Goal: Task Accomplishment & Management: Complete application form

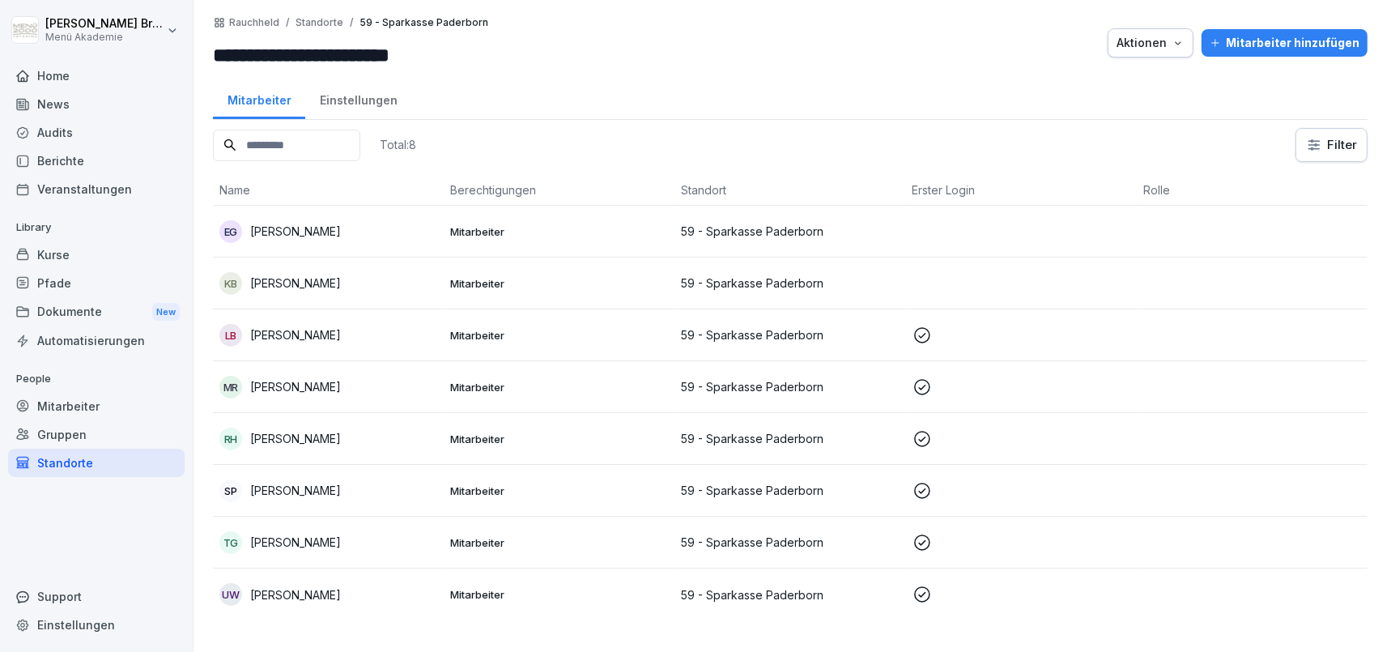
click at [106, 461] on div "Standorte" at bounding box center [96, 462] width 176 height 28
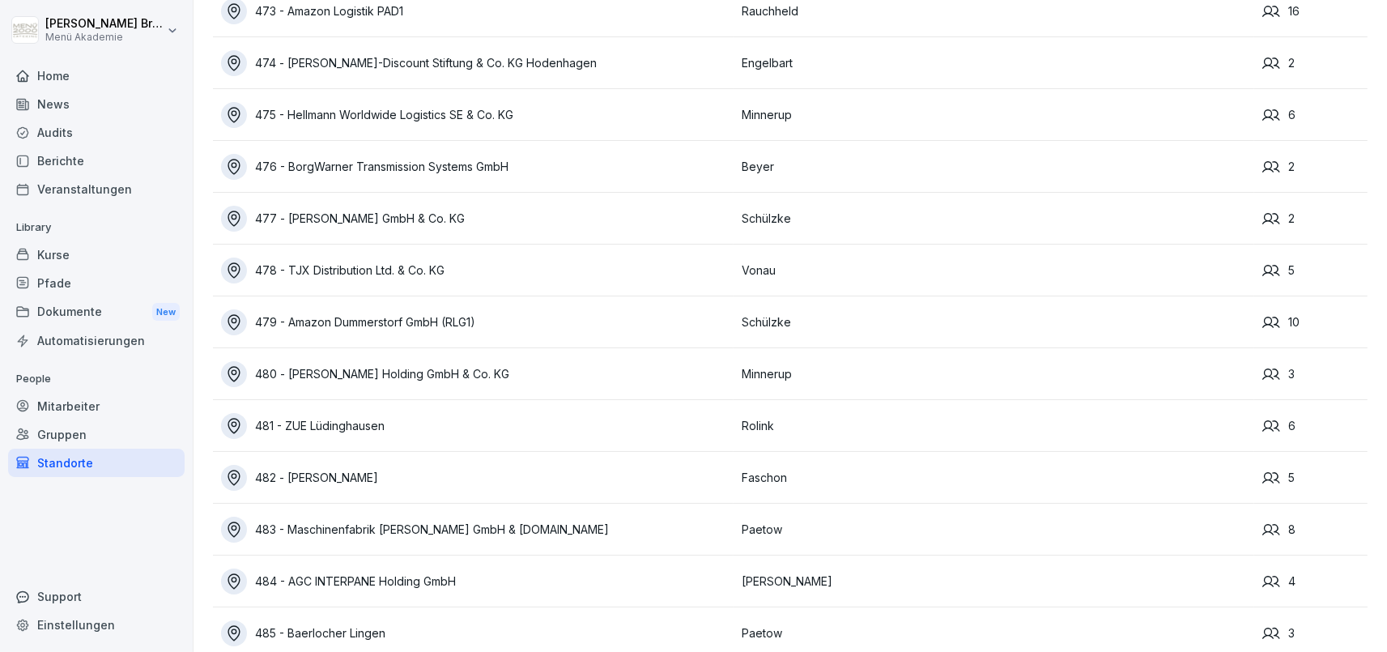
scroll to position [10191, 0]
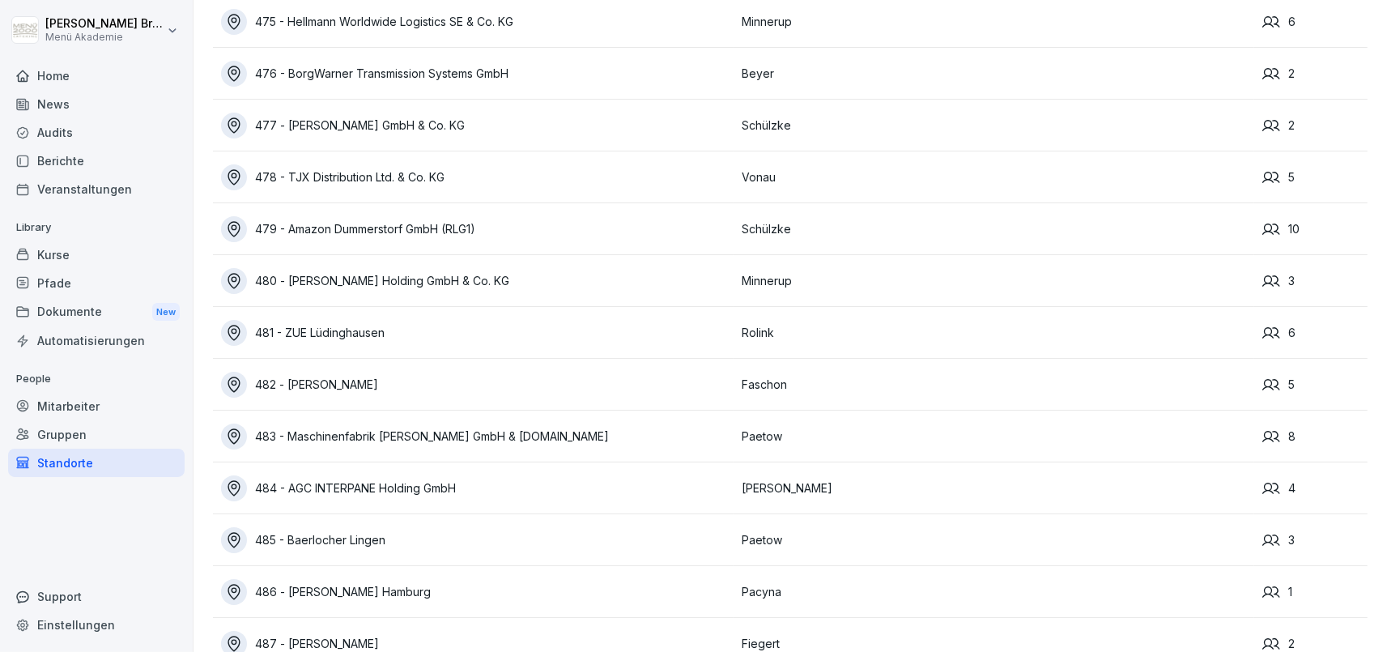
click at [361, 586] on div "486 - [PERSON_NAME] Hamburg" at bounding box center [477, 592] width 512 height 26
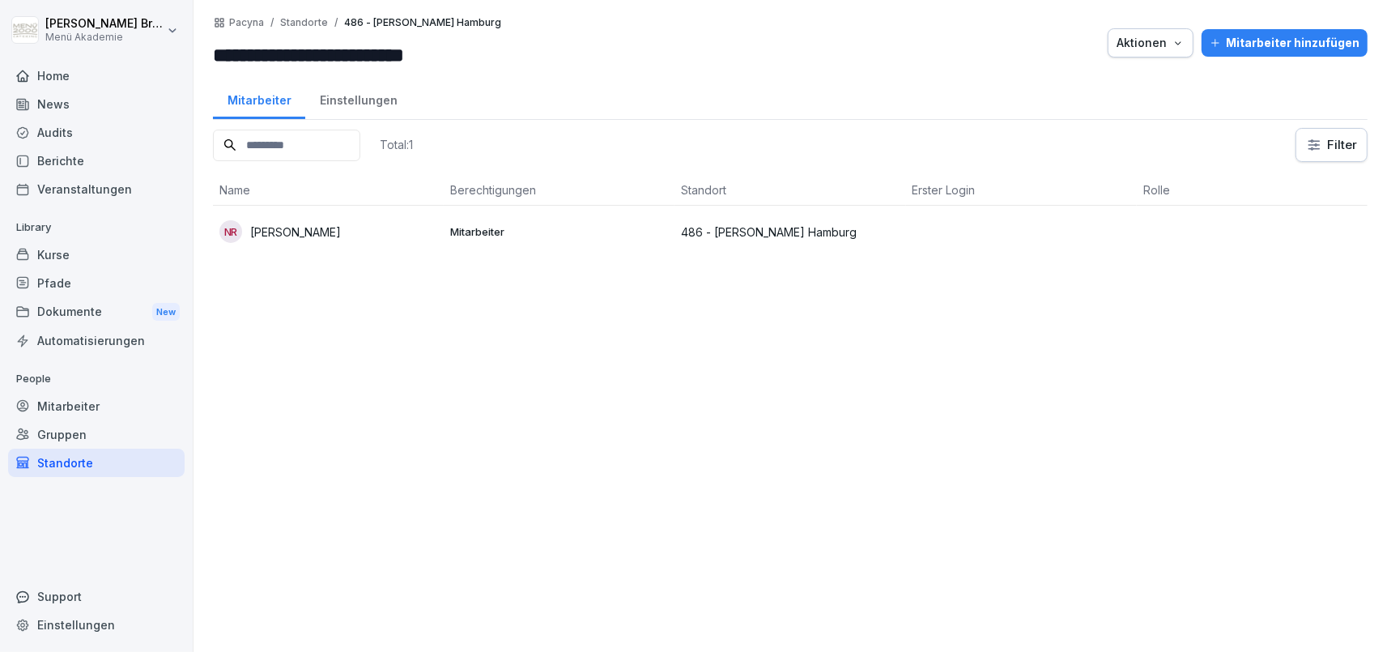
click at [1286, 39] on div "Mitarbeiter hinzufügen" at bounding box center [1284, 43] width 150 height 18
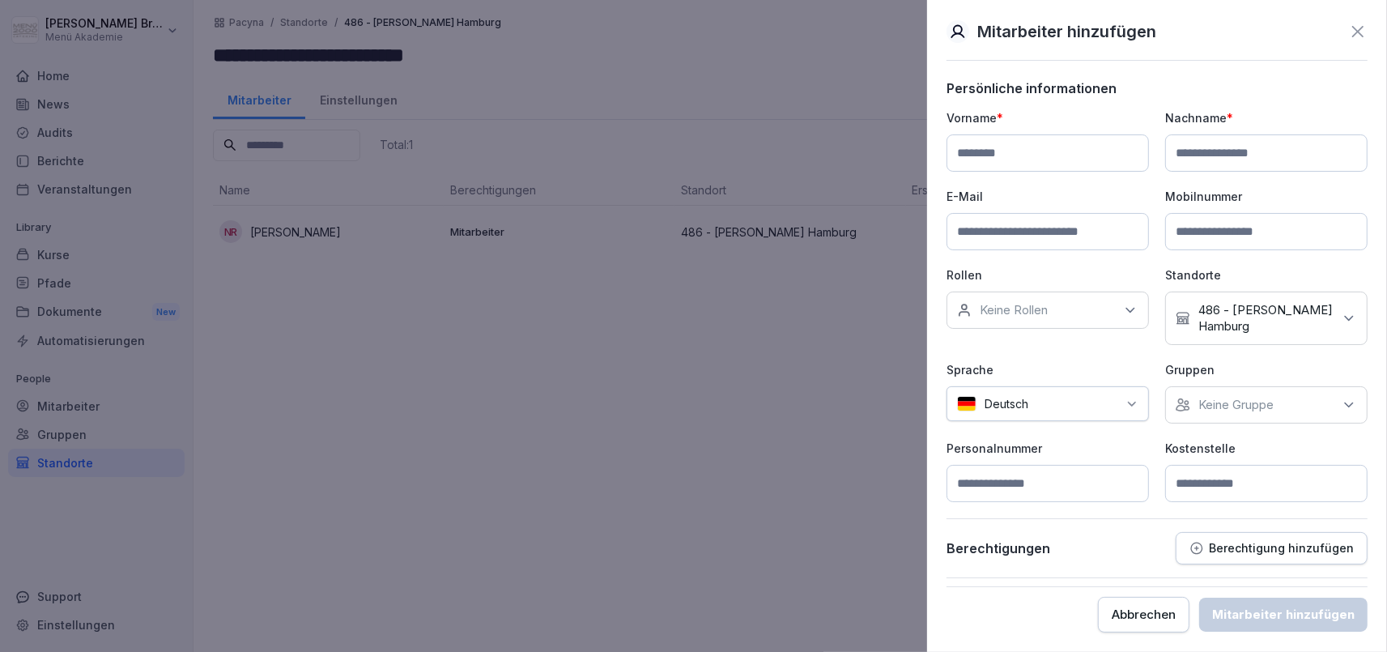
click at [993, 152] on input at bounding box center [1047, 152] width 202 height 37
type input "*******"
click at [1035, 244] on input at bounding box center [1047, 231] width 202 height 37
paste input "**********"
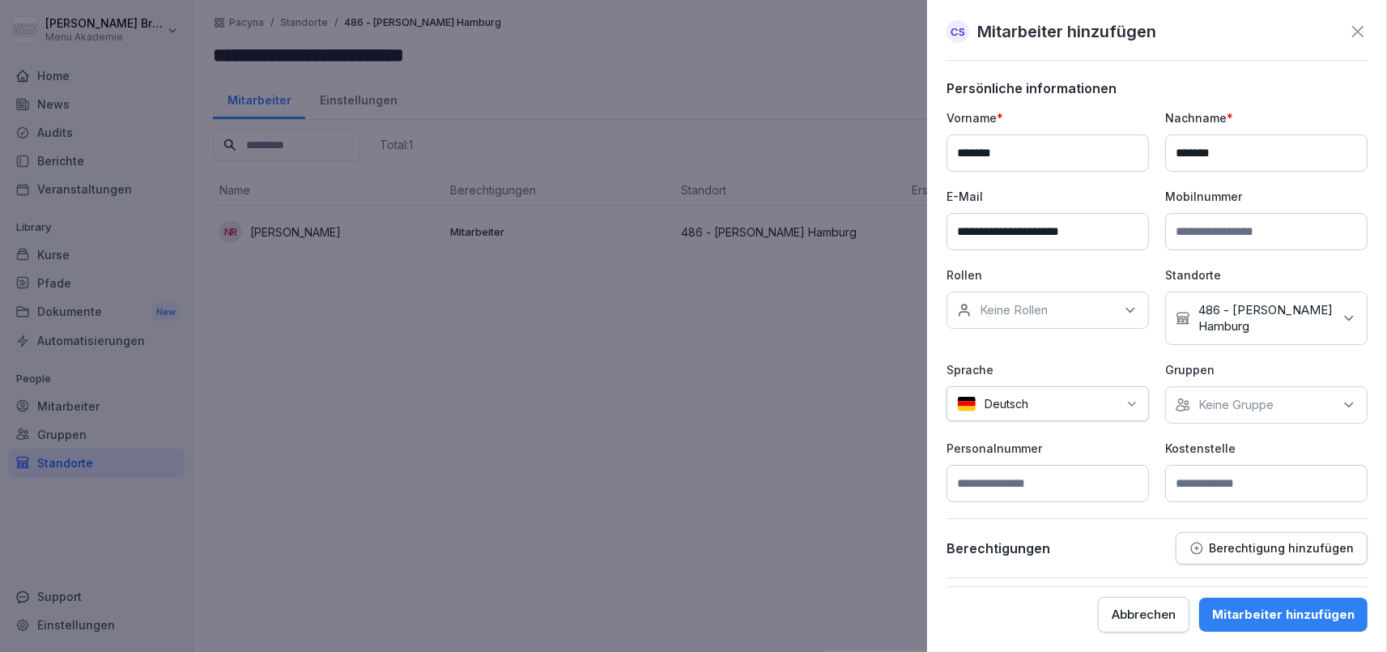
type input "**********"
click at [1239, 410] on p "Keine Gruppe" at bounding box center [1235, 405] width 75 height 16
click at [1227, 477] on label "Menü Akademie" at bounding box center [1244, 478] width 91 height 15
click at [1121, 441] on p "Personalnummer" at bounding box center [1047, 448] width 202 height 17
click at [1232, 490] on input at bounding box center [1266, 483] width 202 height 37
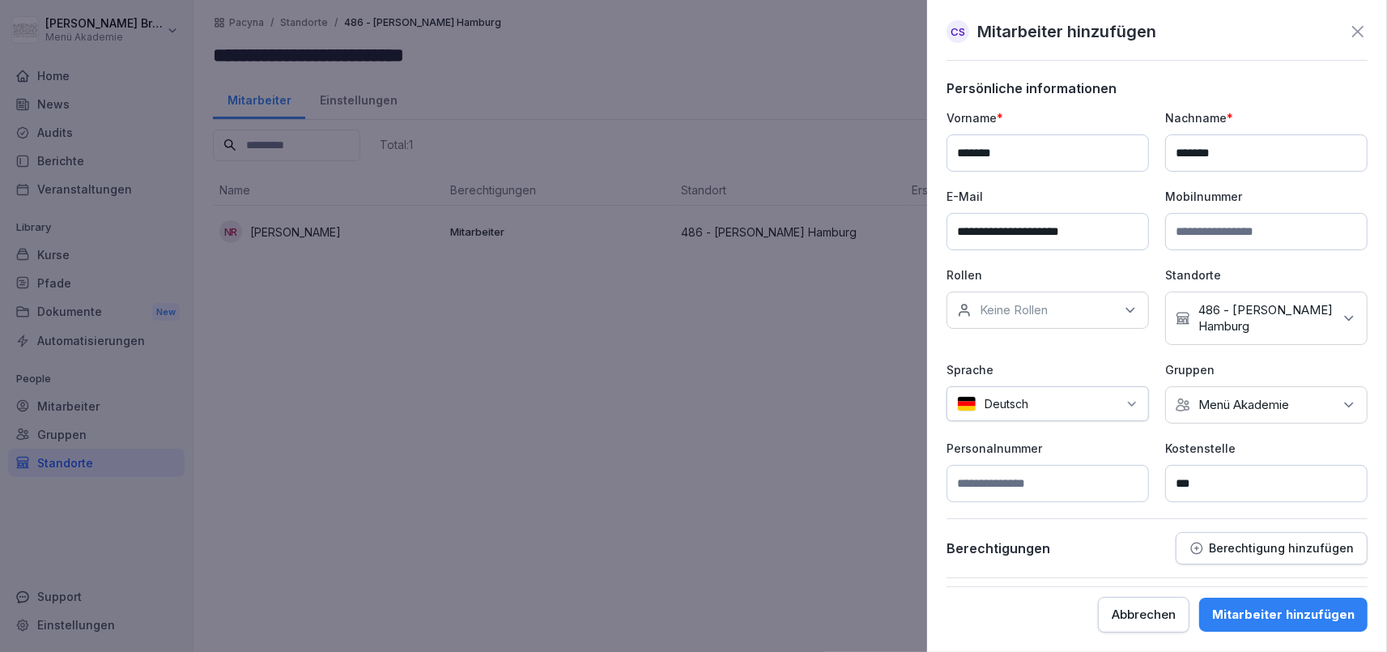
type input "***"
click at [1278, 624] on button "Mitarbeiter hinzufügen" at bounding box center [1283, 614] width 168 height 34
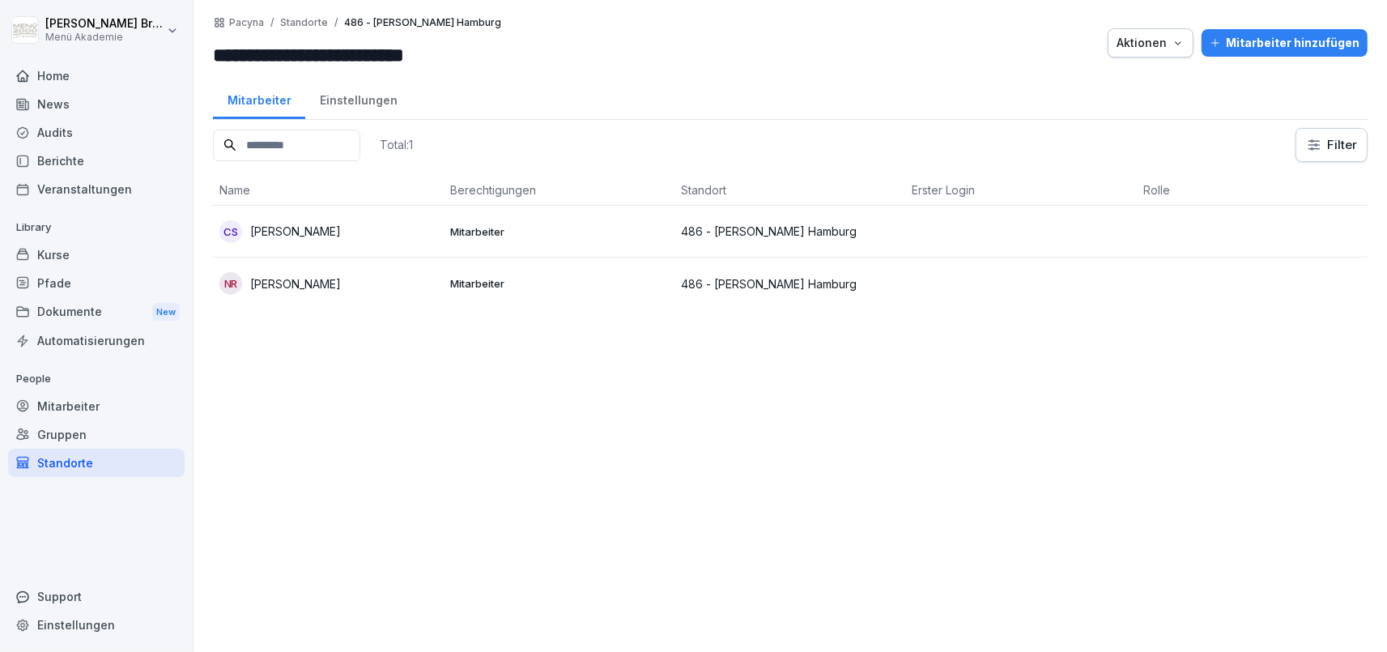
click at [297, 284] on p "[PERSON_NAME]" at bounding box center [295, 283] width 91 height 17
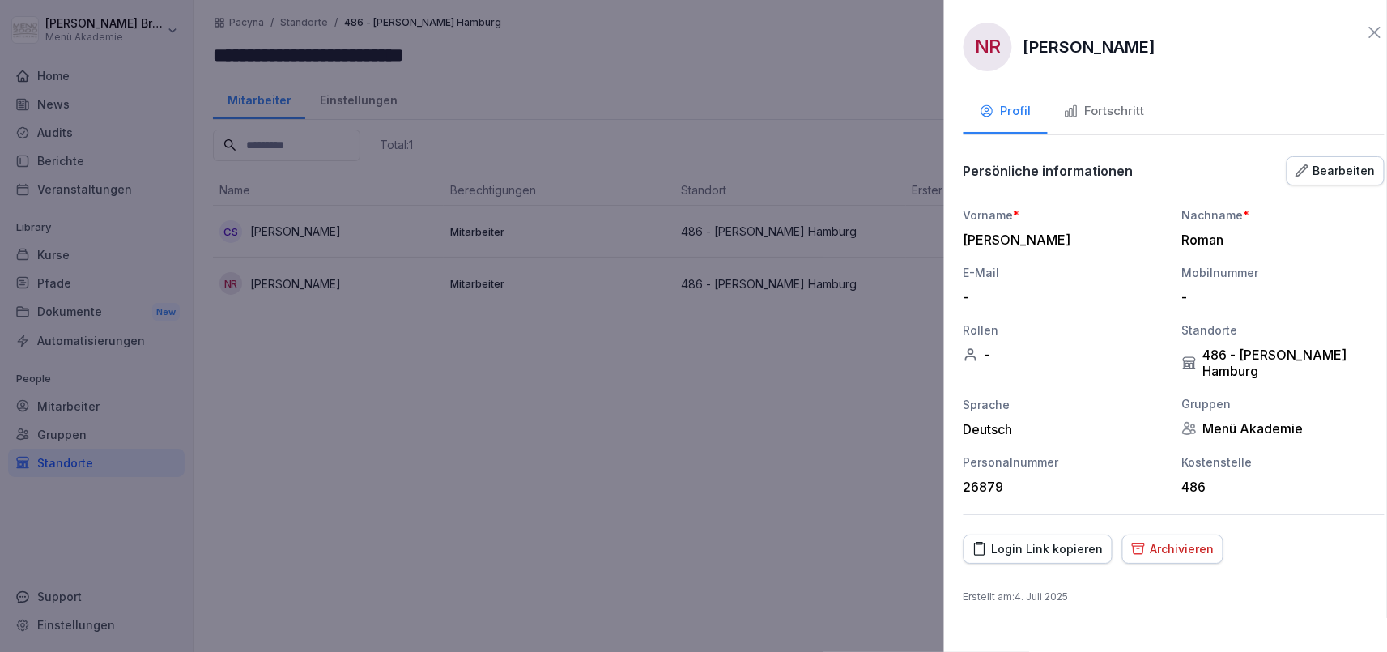
drag, startPoint x: 431, startPoint y: 392, endPoint x: 359, endPoint y: 277, distance: 136.1
click at [431, 387] on div at bounding box center [693, 326] width 1387 height 652
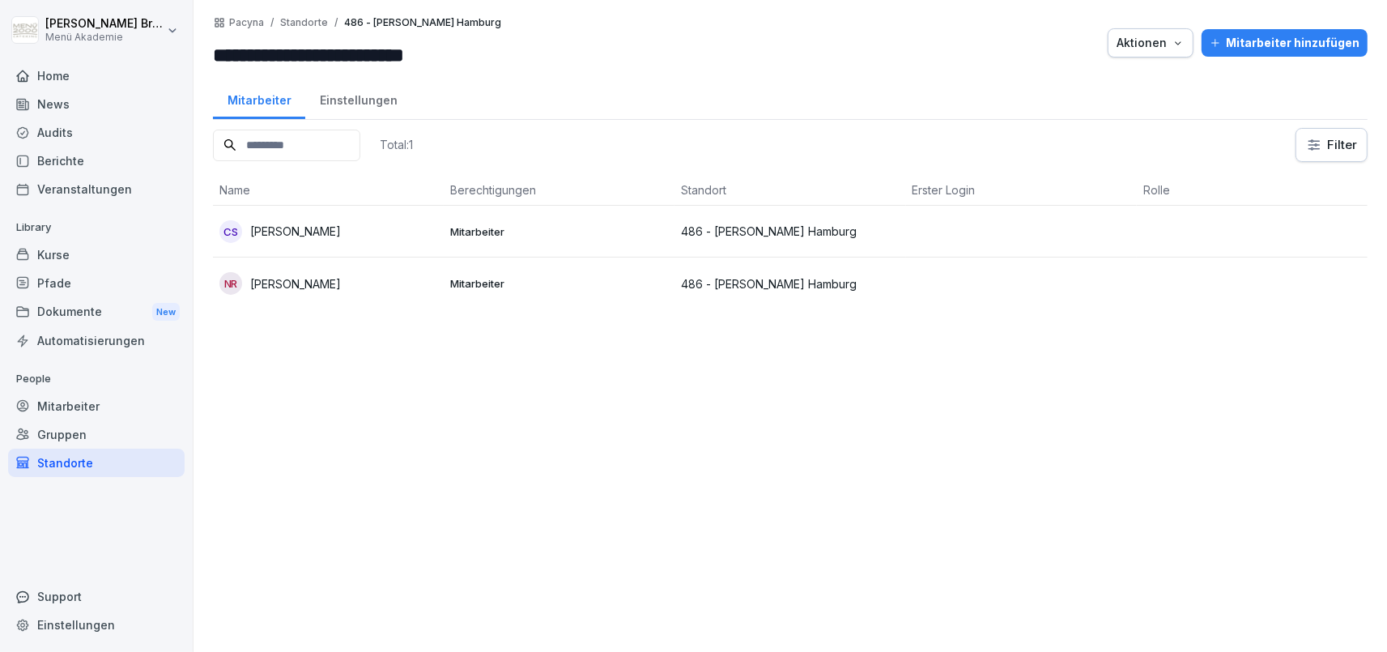
click at [299, 224] on p "[PERSON_NAME]" at bounding box center [295, 231] width 91 height 17
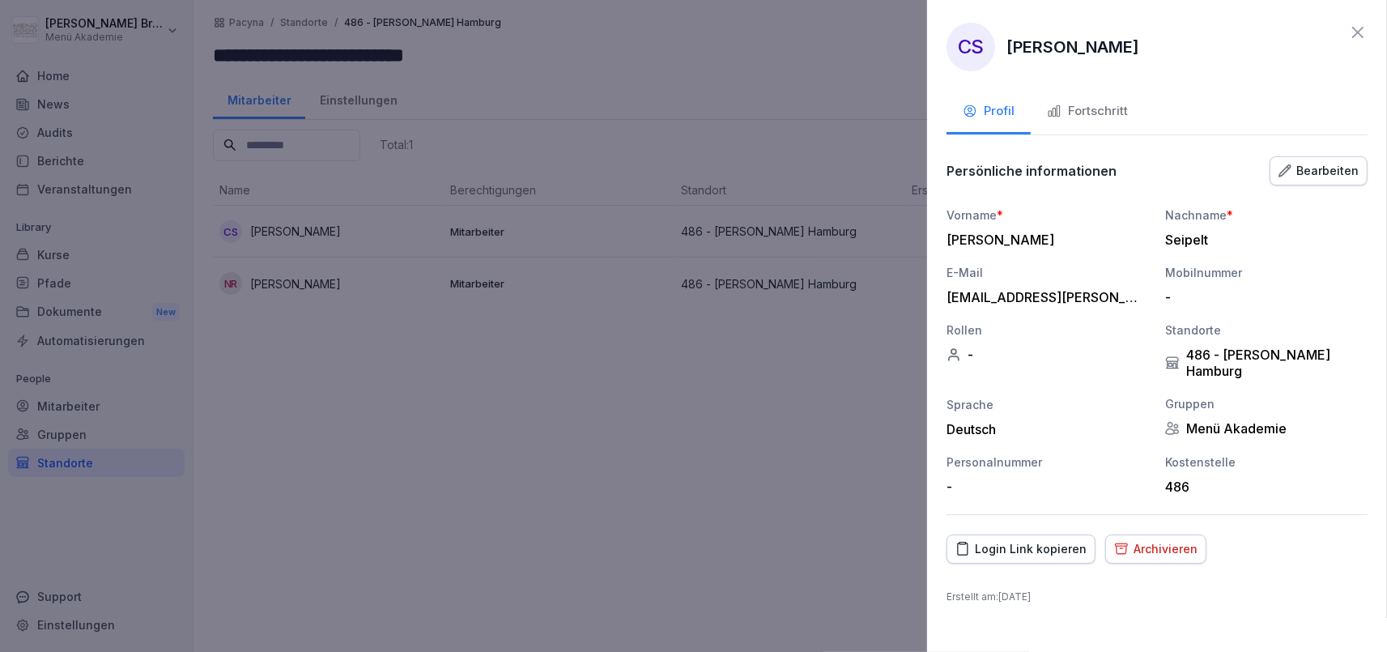
click at [1116, 108] on div "Fortschritt" at bounding box center [1087, 111] width 81 height 19
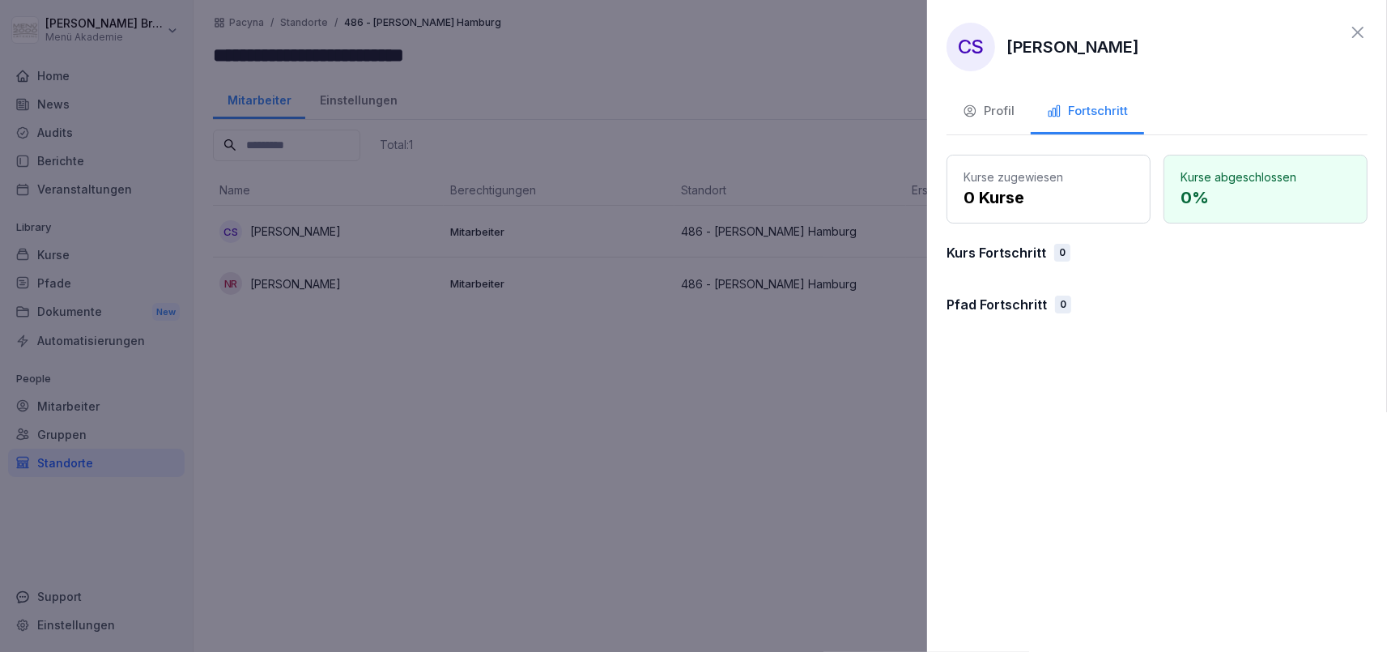
drag, startPoint x: 437, startPoint y: 404, endPoint x: 428, endPoint y: 404, distance: 8.9
click at [436, 404] on div at bounding box center [693, 326] width 1387 height 652
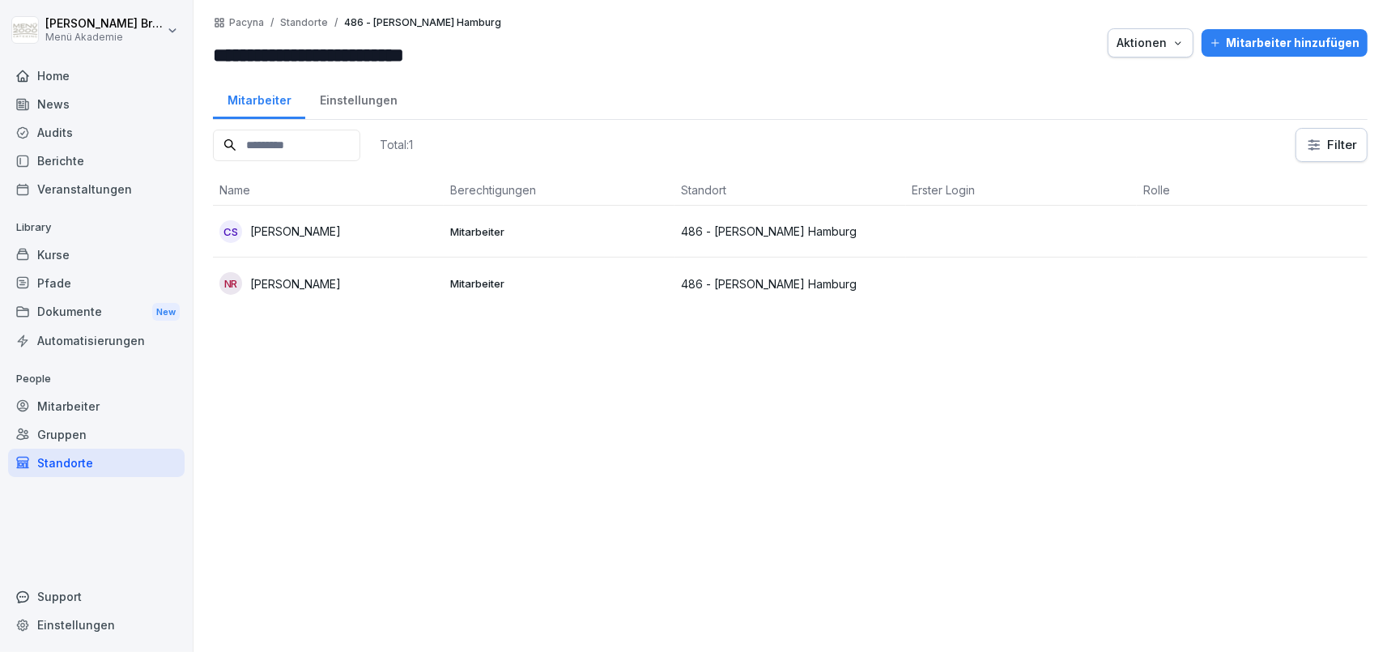
click at [304, 232] on p "[PERSON_NAME]" at bounding box center [295, 231] width 91 height 17
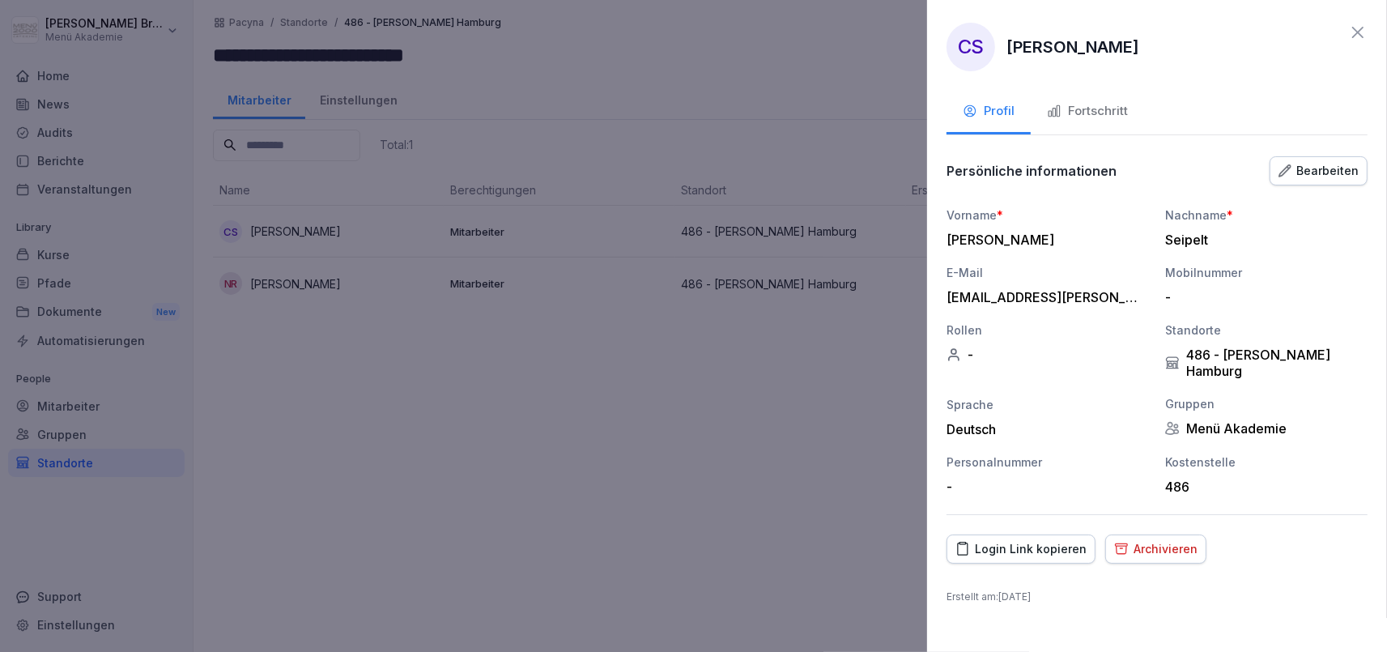
click at [988, 544] on div "Login Link kopieren" at bounding box center [1020, 549] width 131 height 18
